Goal: Download file/media

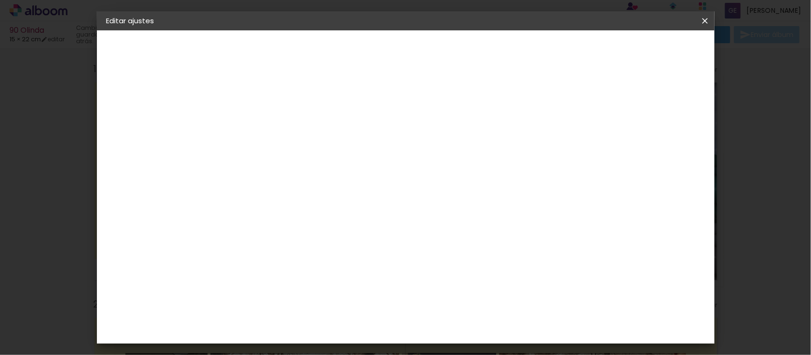
click at [0, 0] on slot "Volver" at bounding box center [0, 0] width 0 height 0
click at [438, 48] on header "Proveedor Elija un proveedor o avance con el tamaño libre. Volver Avanzar" at bounding box center [328, 62] width 217 height 64
click at [0, 0] on slot "Volver" at bounding box center [0, 0] width 0 height 0
click at [702, 20] on iron-icon at bounding box center [704, 21] width 11 height 10
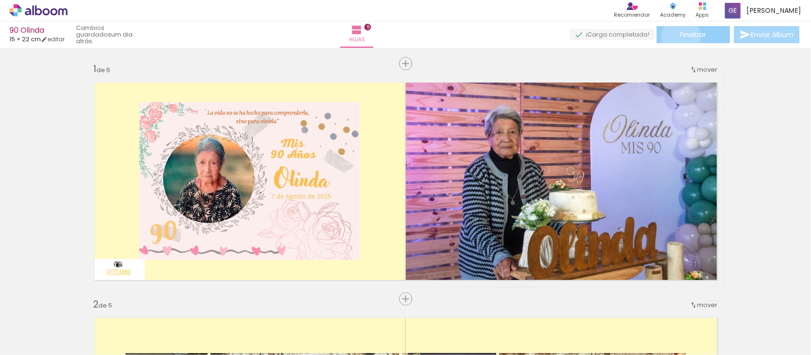
click at [680, 37] on span "Finalizar" at bounding box center [693, 34] width 26 height 7
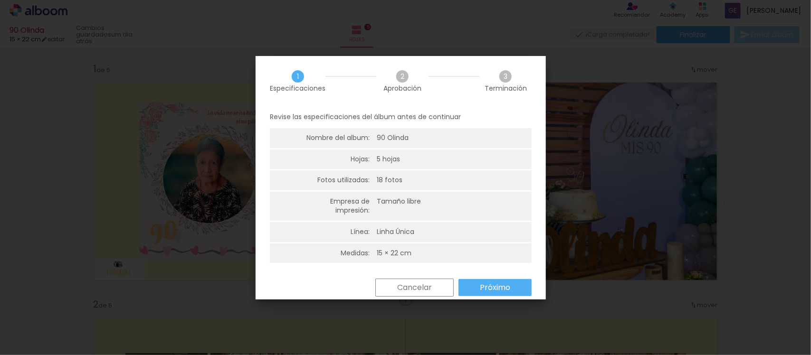
click at [0, 0] on slot "Próximo" at bounding box center [0, 0] width 0 height 0
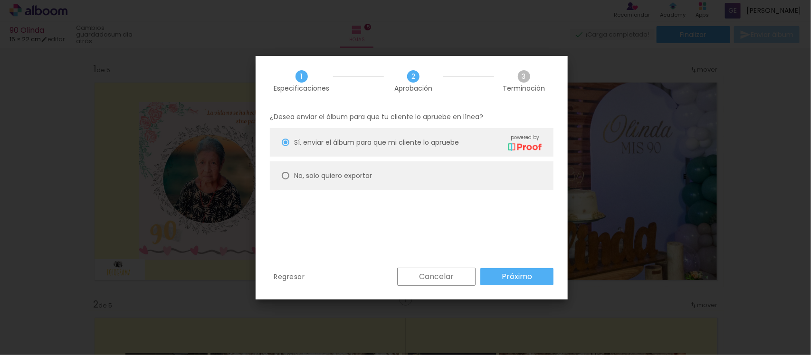
click at [0, 0] on slot "Próximo" at bounding box center [0, 0] width 0 height 0
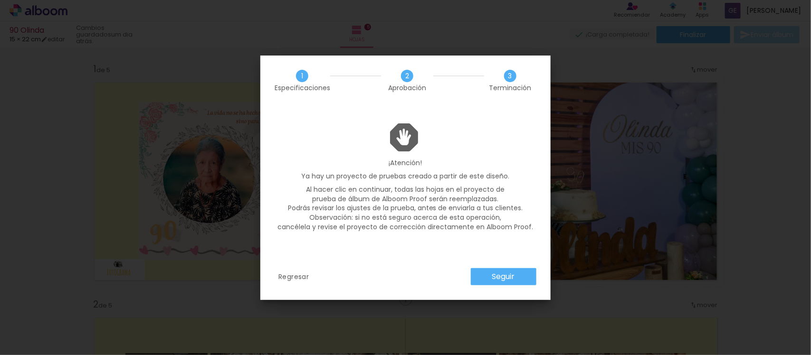
click at [0, 0] on slot "Seguir" at bounding box center [0, 0] width 0 height 0
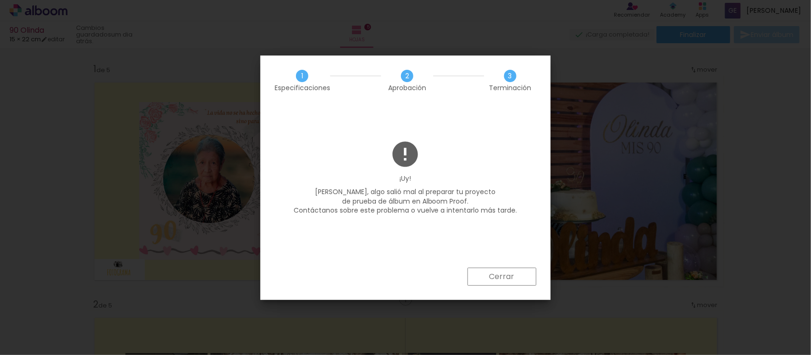
click at [517, 277] on paper-button "Cerrar" at bounding box center [502, 277] width 69 height 18
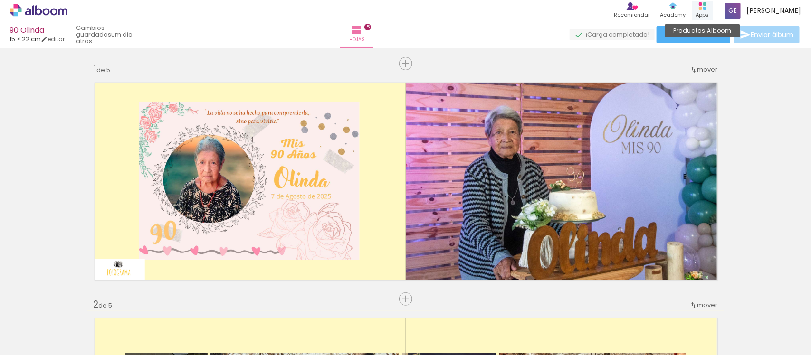
click at [713, 10] on div "Productos Alboom Apps" at bounding box center [702, 10] width 21 height 19
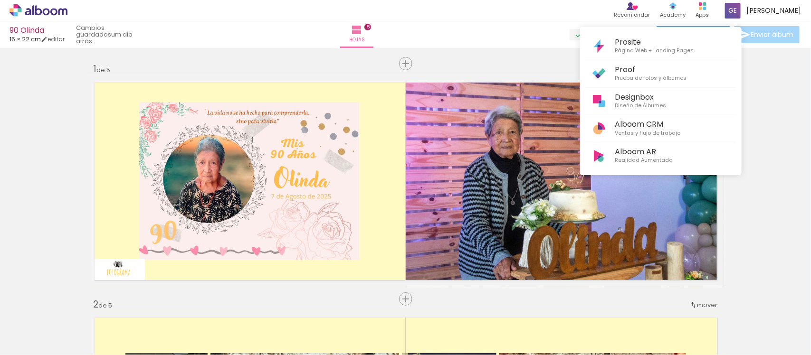
click at [760, 13] on div at bounding box center [405, 177] width 811 height 355
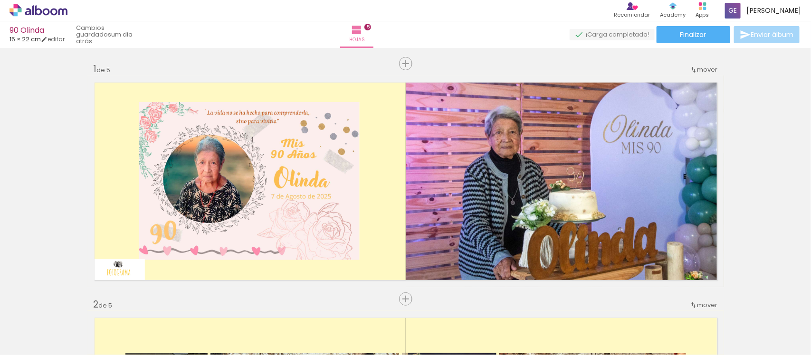
click at [741, 13] on span at bounding box center [733, 11] width 16 height 16
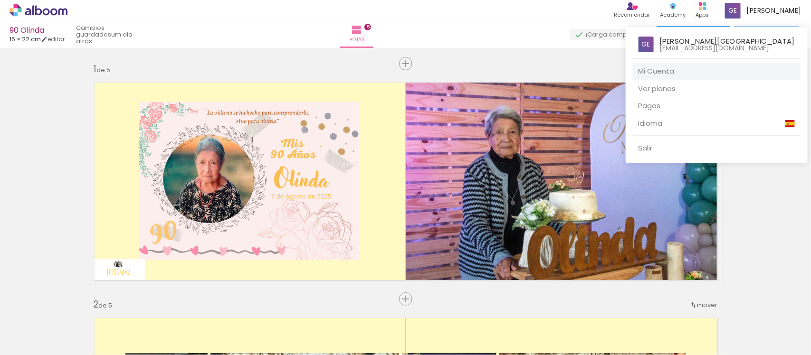
click at [706, 72] on link "Mi Cuenta" at bounding box center [717, 72] width 168 height 18
click at [781, 232] on div at bounding box center [405, 177] width 811 height 355
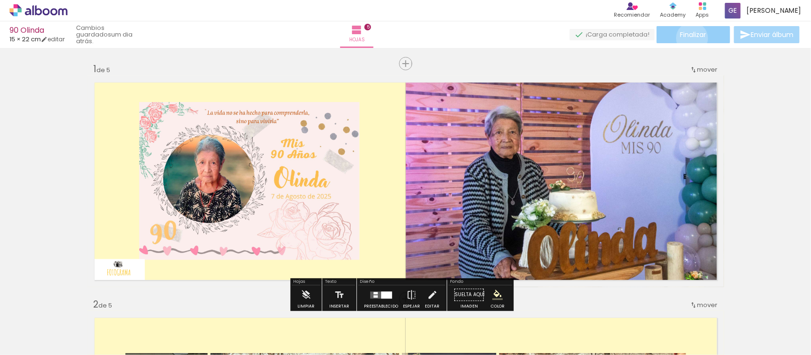
click at [689, 38] on span "Finalizar" at bounding box center [693, 34] width 26 height 7
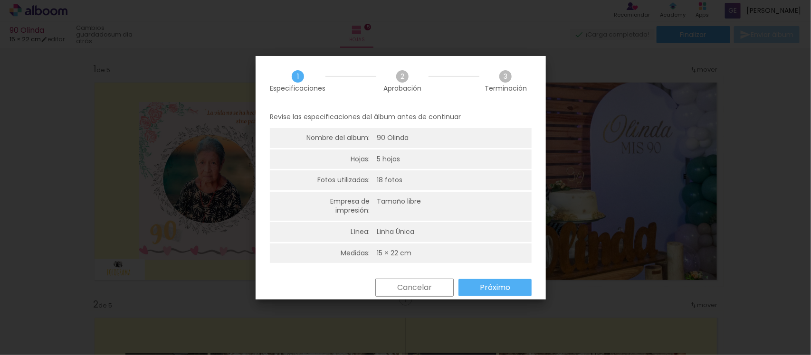
click at [0, 0] on slot "Próximo" at bounding box center [0, 0] width 0 height 0
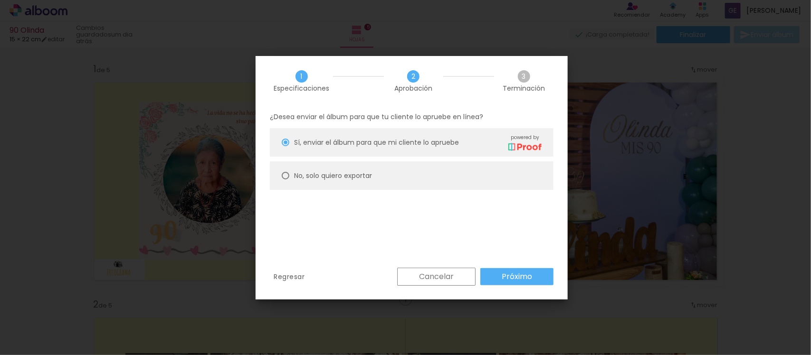
click at [283, 174] on div at bounding box center [286, 176] width 8 height 8
type paper-radio-button "on"
click at [0, 0] on slot "Próximo" at bounding box center [0, 0] width 0 height 0
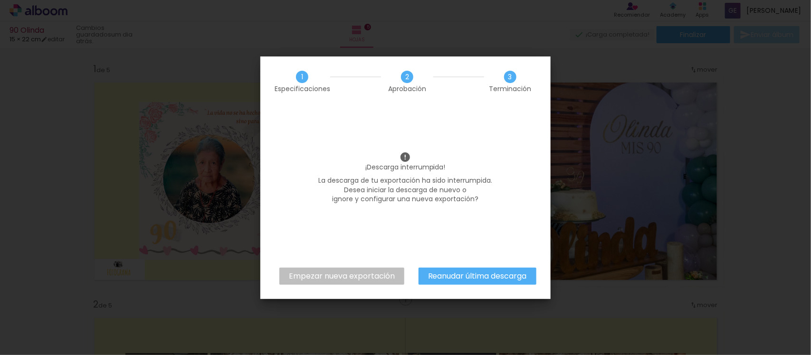
click at [0, 0] on slot "Empezar nueva exportación" at bounding box center [0, 0] width 0 height 0
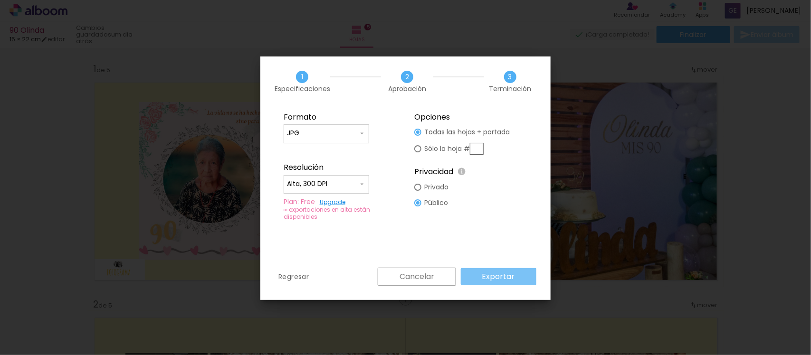
click at [0, 0] on slot "Exportar" at bounding box center [0, 0] width 0 height 0
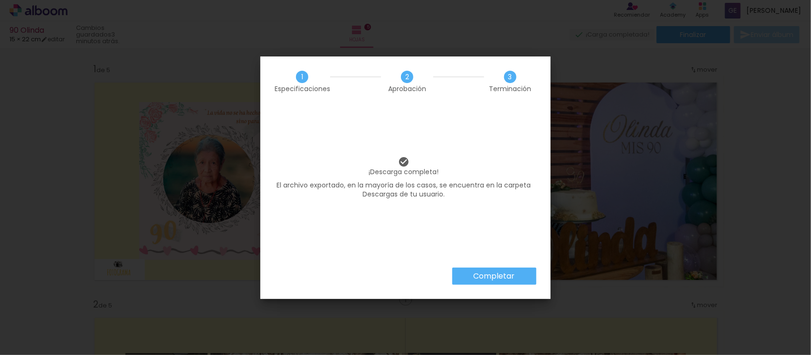
click at [0, 0] on slot "Completar" at bounding box center [0, 0] width 0 height 0
